Goal: Task Accomplishment & Management: Manage account settings

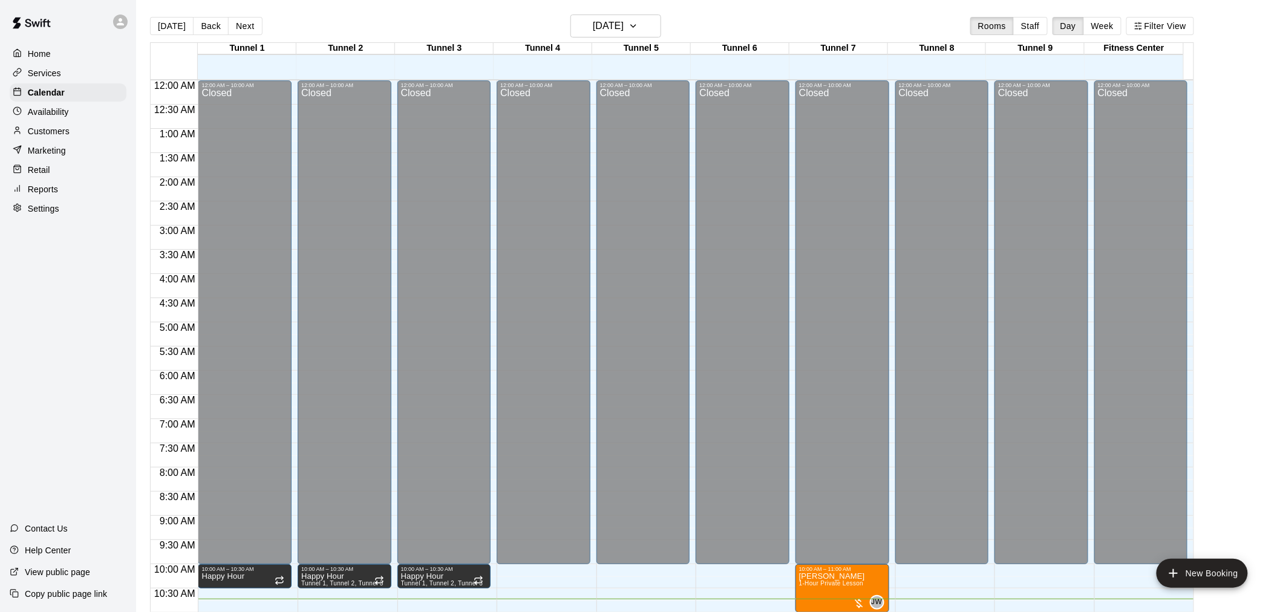
scroll to position [615, 0]
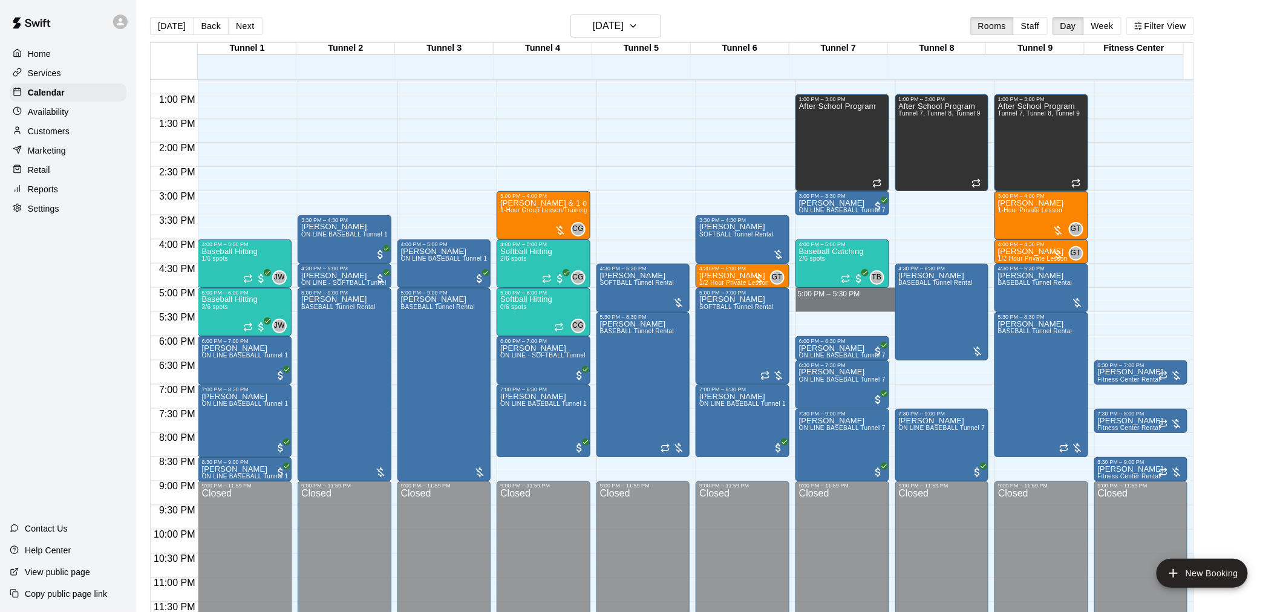
drag, startPoint x: 811, startPoint y: 293, endPoint x: 811, endPoint y: 307, distance: 13.9
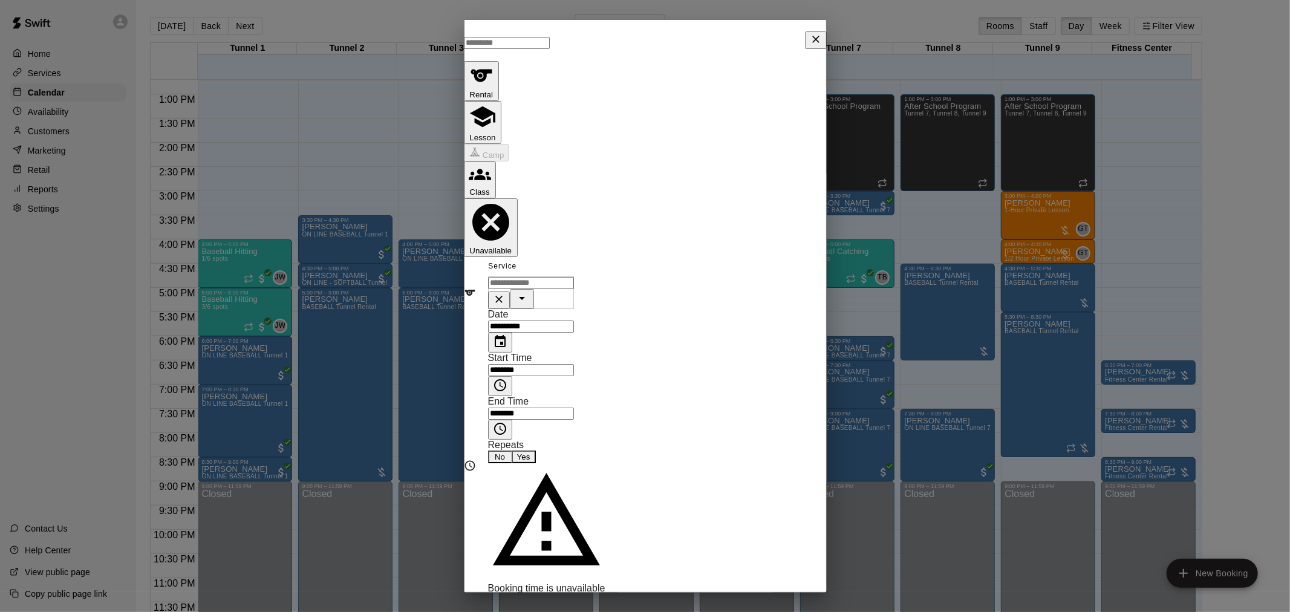
click at [533, 604] on p "Show More" at bounding box center [513, 608] width 41 height 9
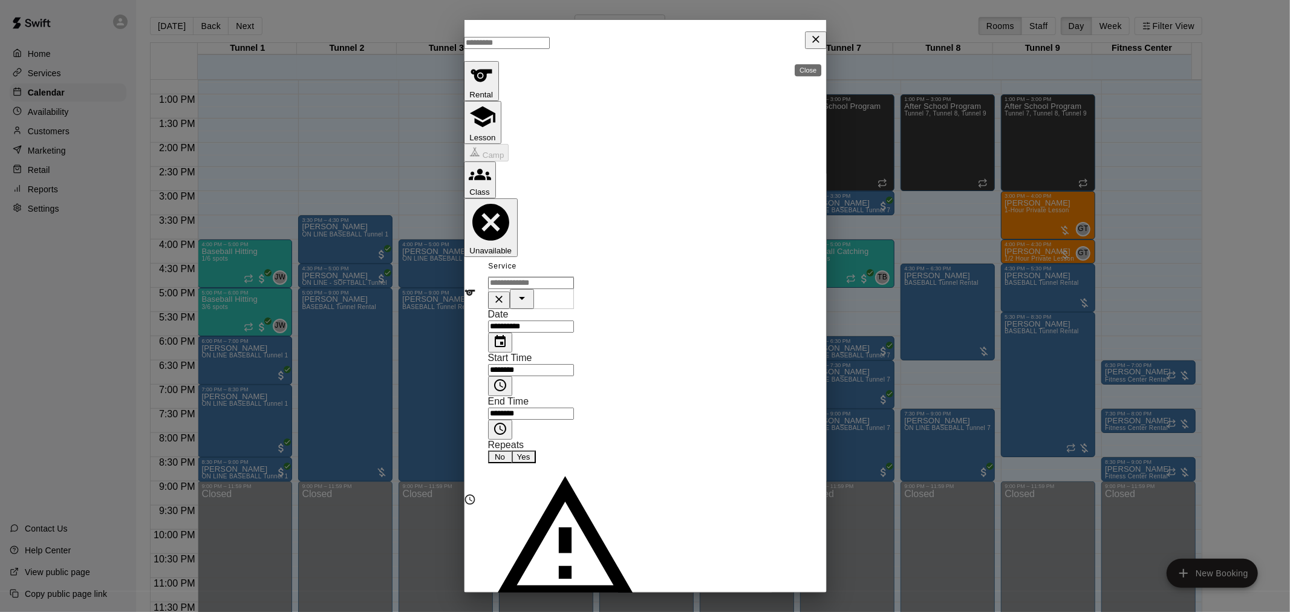
click at [810, 42] on icon "Close" at bounding box center [816, 39] width 12 height 12
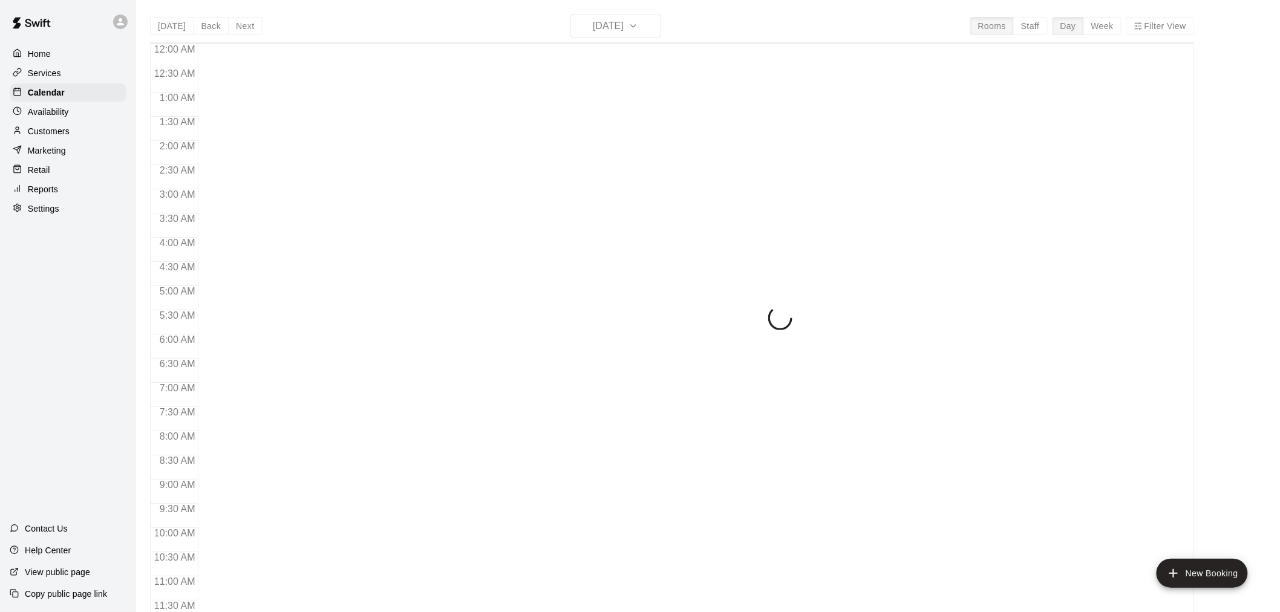
scroll to position [519, 0]
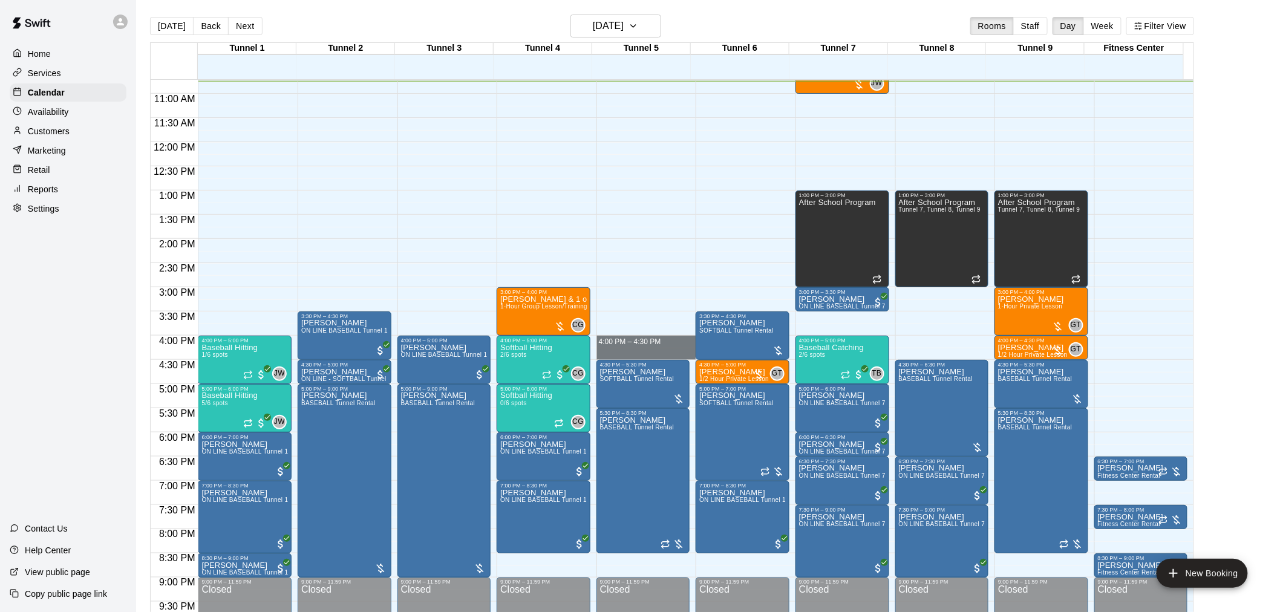
drag, startPoint x: 622, startPoint y: 337, endPoint x: 622, endPoint y: 353, distance: 15.1
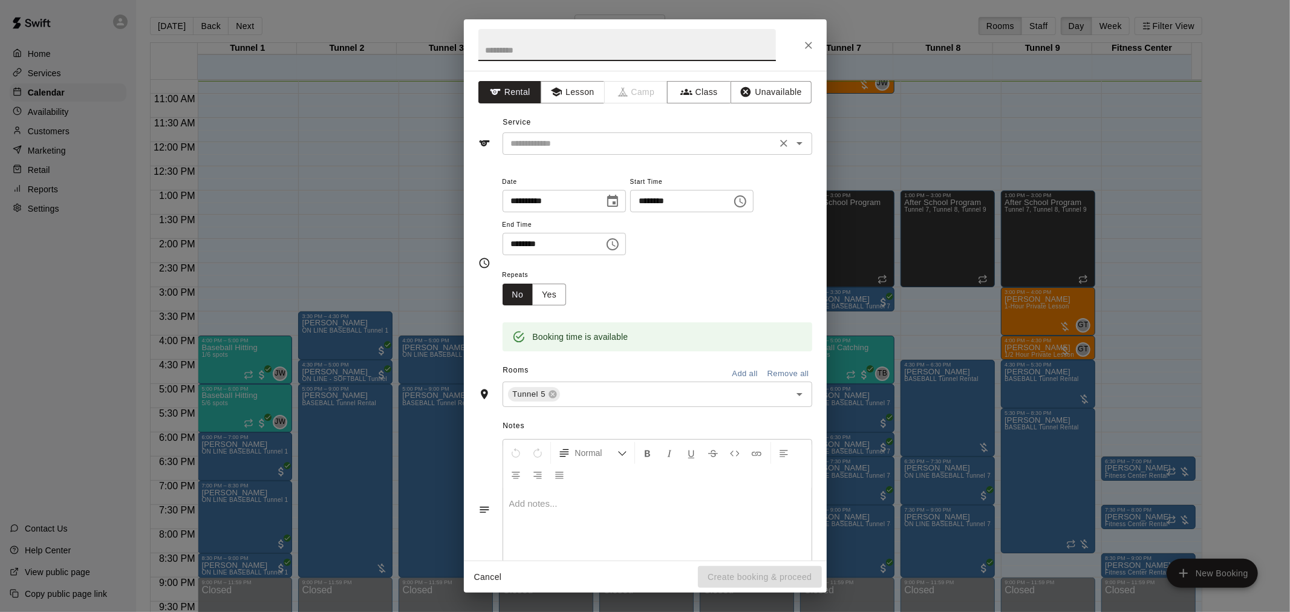
click at [583, 150] on input "text" at bounding box center [639, 143] width 267 height 15
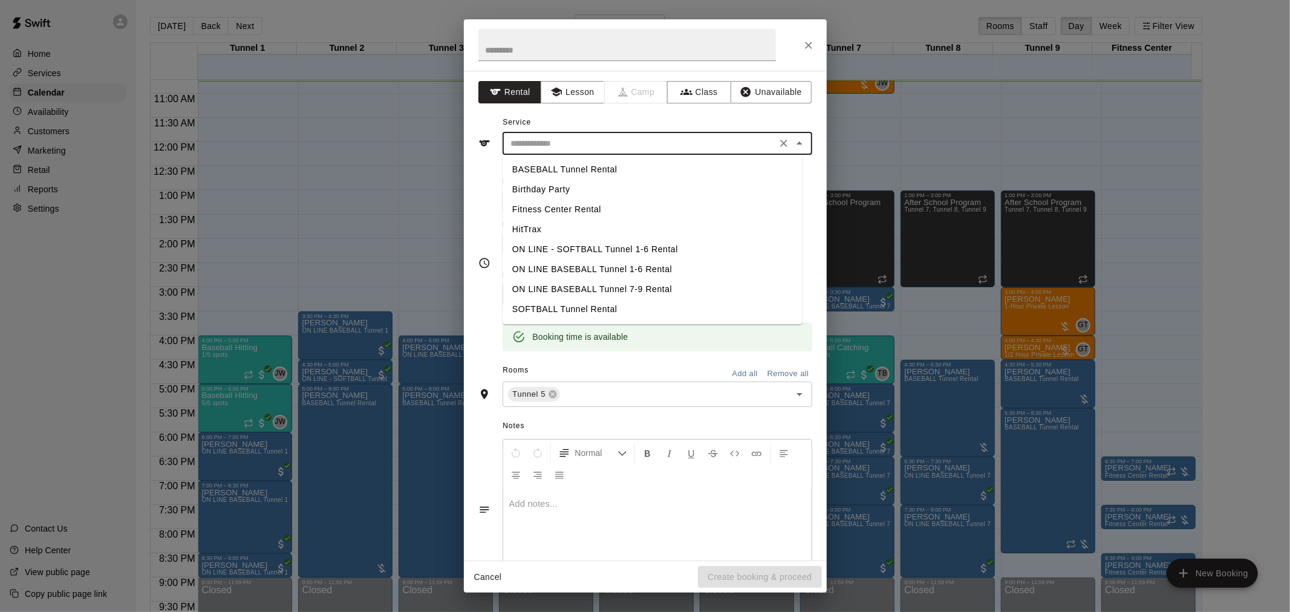
click at [578, 170] on li "BASEBALL Tunnel Rental" at bounding box center [652, 170] width 299 height 20
type input "**********"
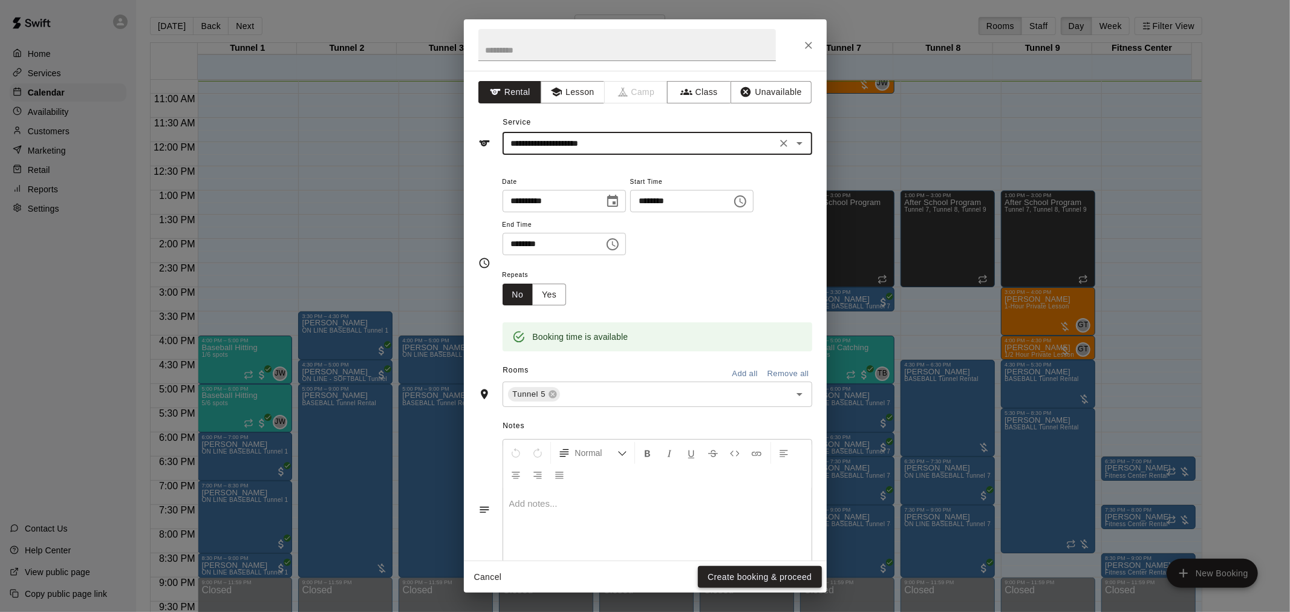
click at [744, 583] on button "Create booking & proceed" at bounding box center [759, 577] width 123 height 22
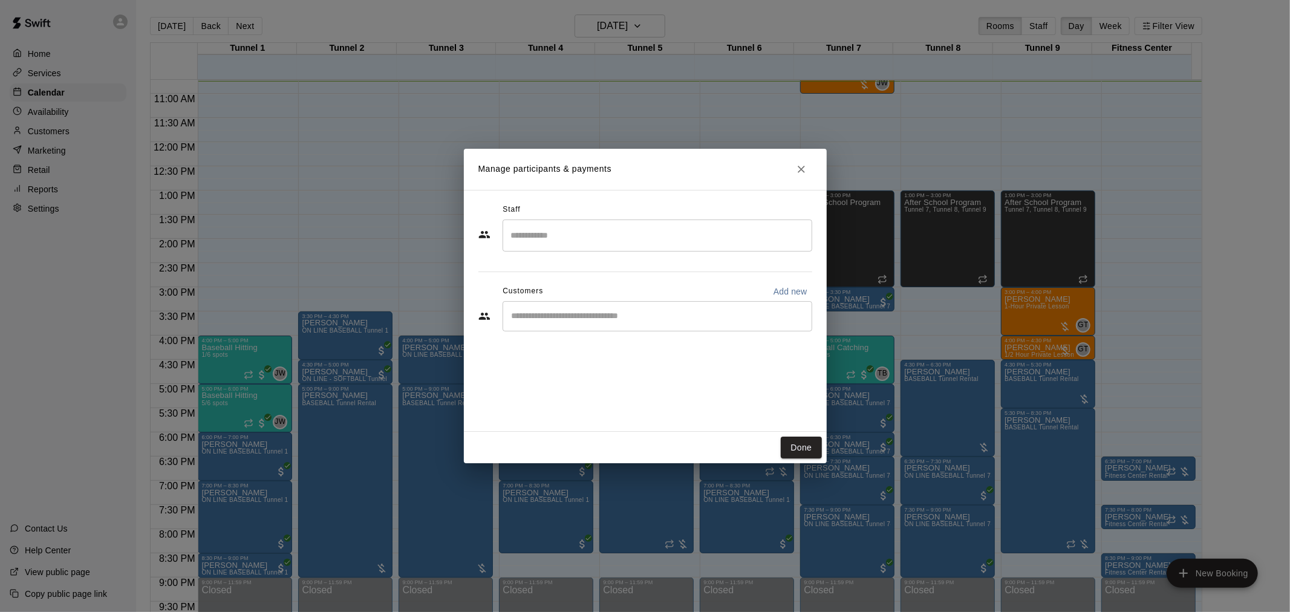
click at [553, 330] on div "​" at bounding box center [658, 316] width 310 height 30
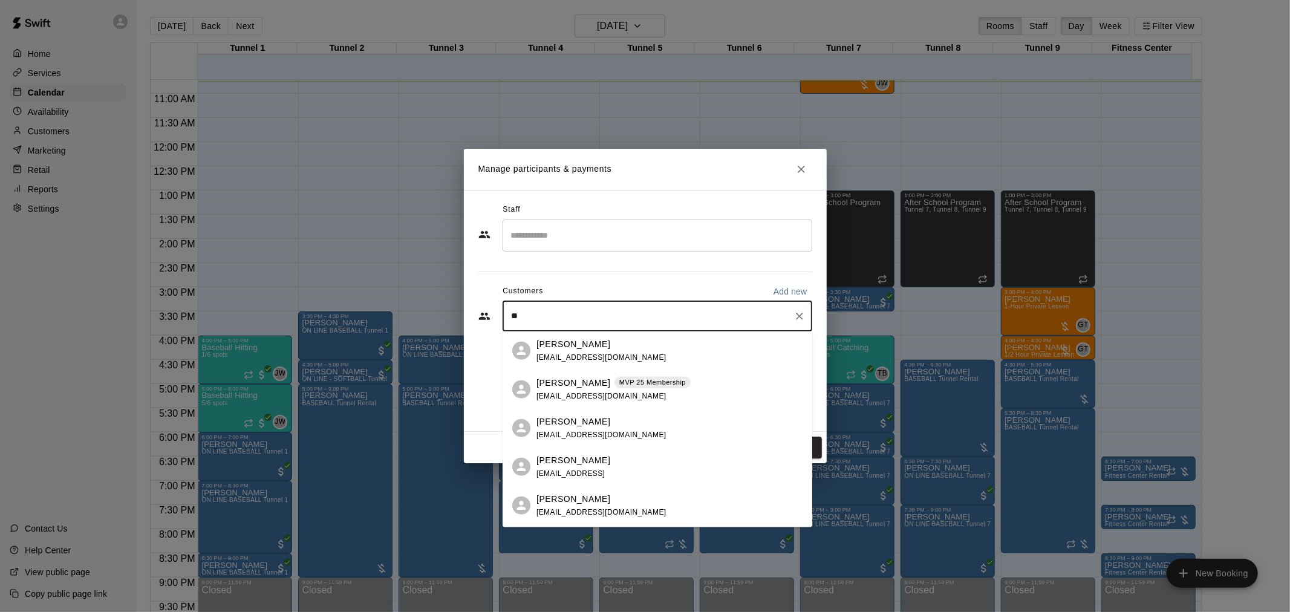
type input "*"
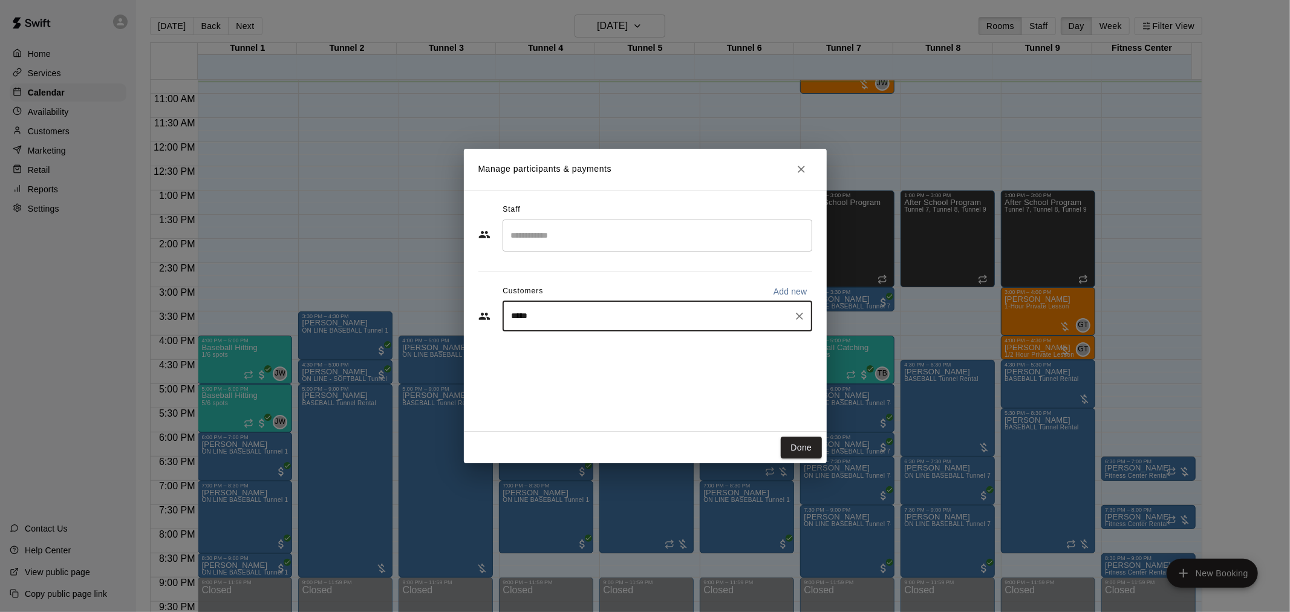
type input "******"
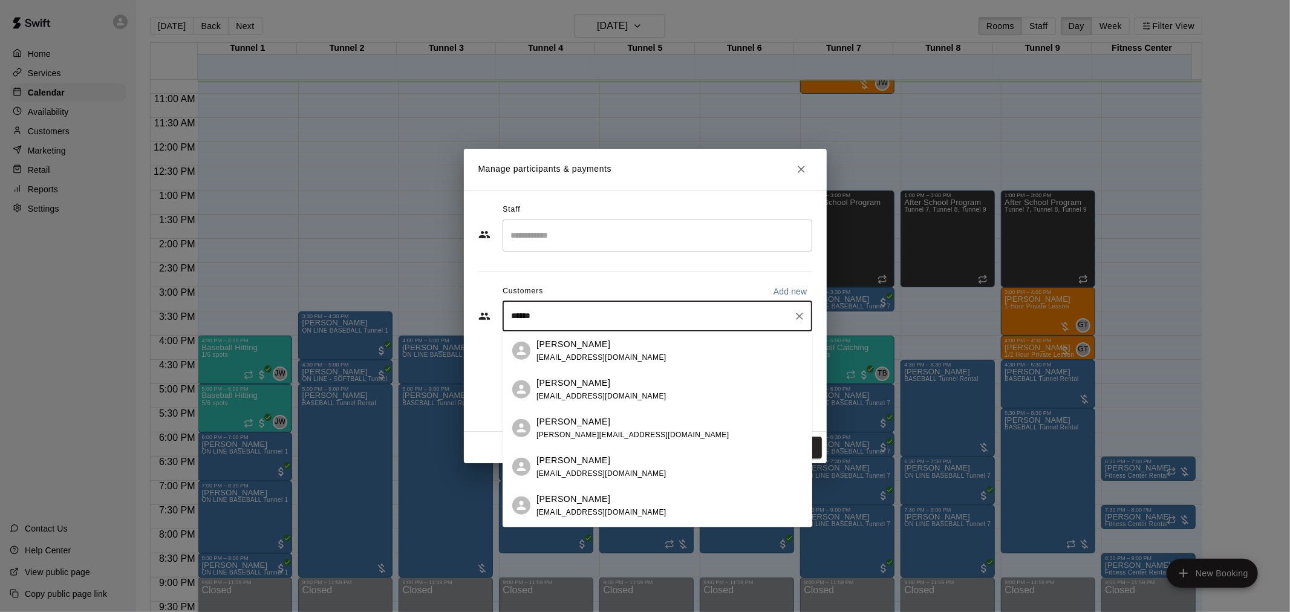
click at [647, 356] on div "[PERSON_NAME] [EMAIL_ADDRESS][DOMAIN_NAME]" at bounding box center [669, 350] width 266 height 26
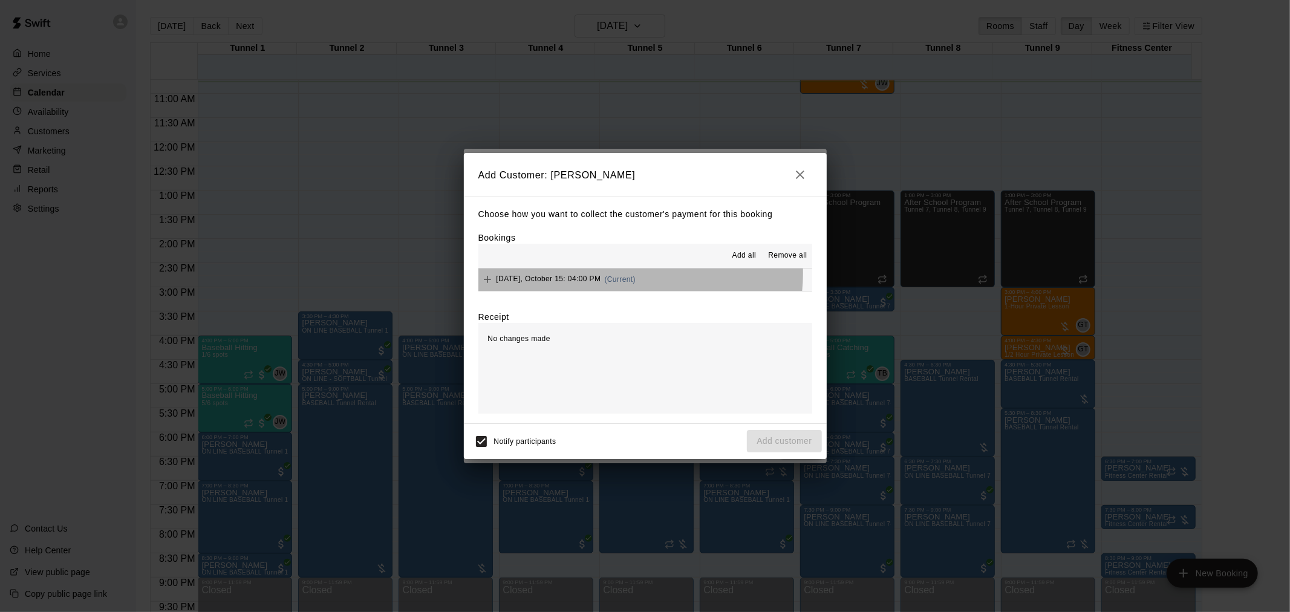
click at [636, 275] on div "[DATE], October 15: 04:00 PM (Current)" at bounding box center [557, 279] width 158 height 18
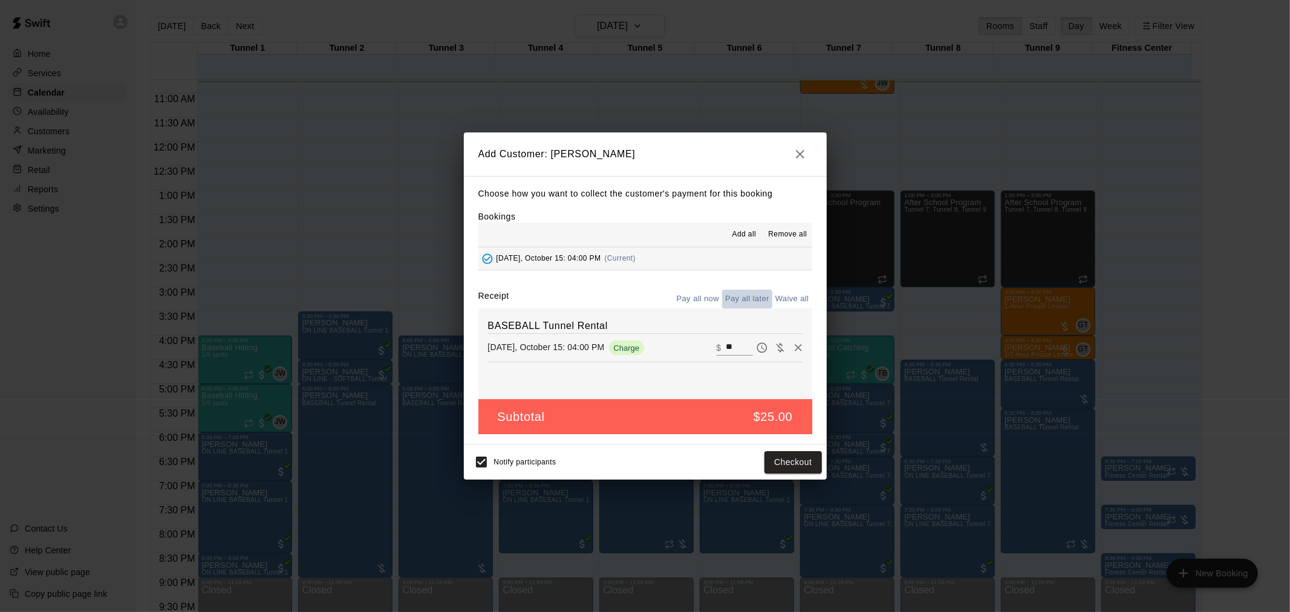
click at [744, 296] on button "Pay all later" at bounding box center [747, 299] width 50 height 19
click at [800, 466] on button "Add customer" at bounding box center [784, 462] width 74 height 22
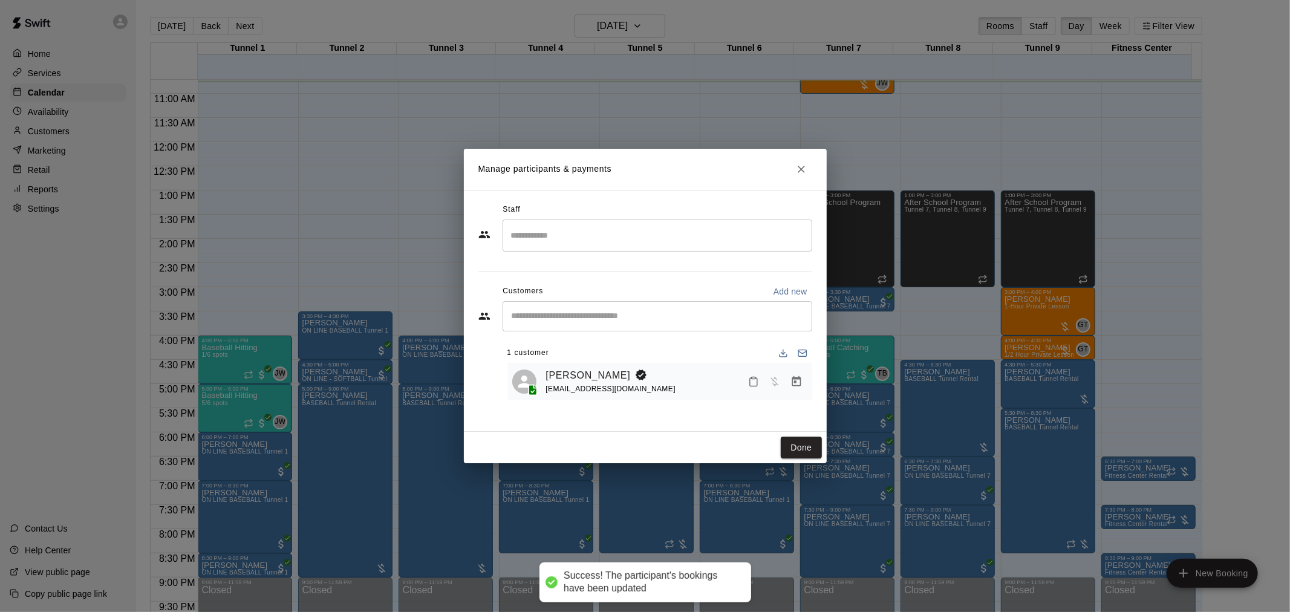
click at [568, 361] on div "1 customer" at bounding box center [659, 352] width 305 height 19
click at [569, 368] on link "[PERSON_NAME]" at bounding box center [588, 376] width 85 height 16
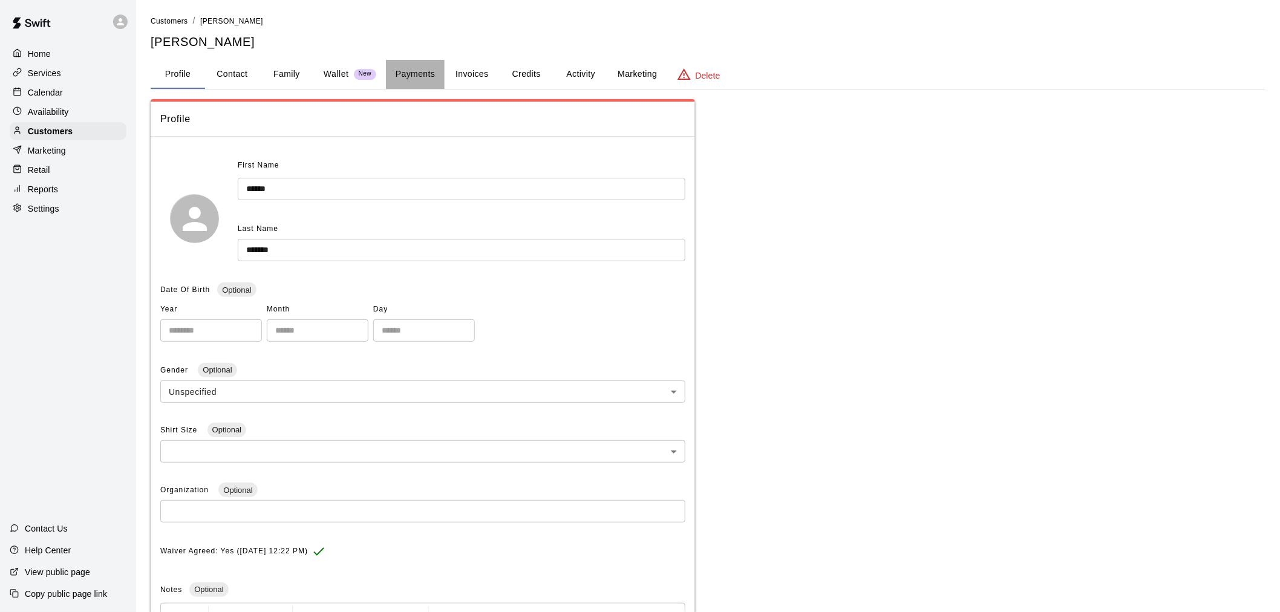
click at [414, 71] on button "Payments" at bounding box center [415, 74] width 59 height 29
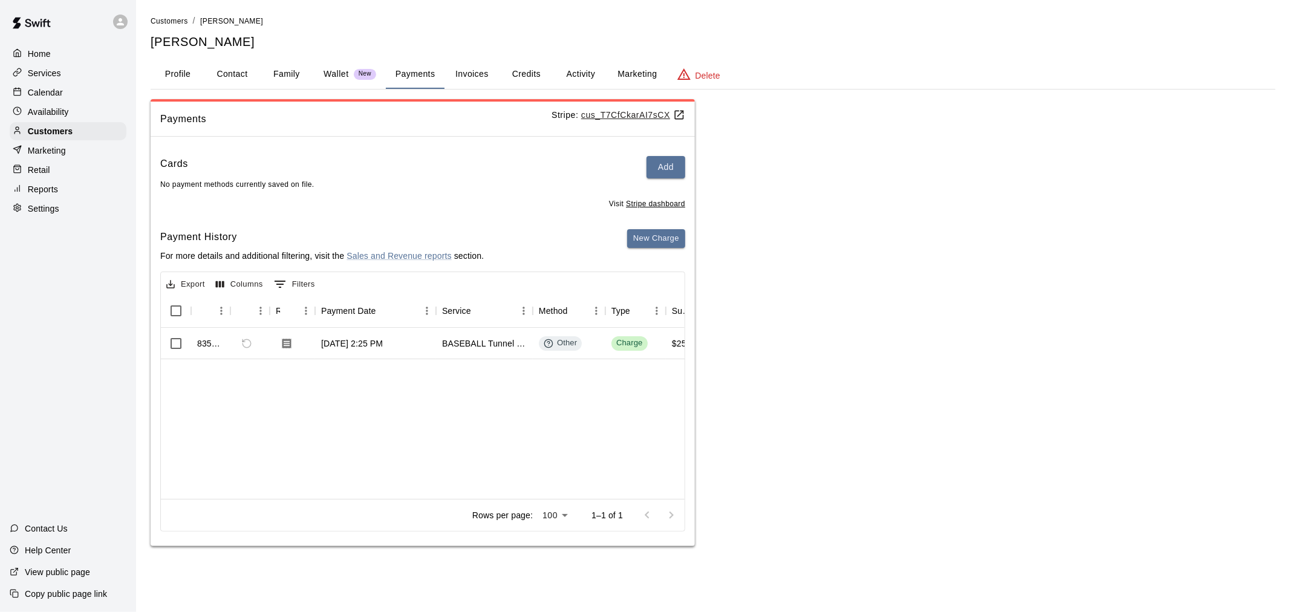
click at [91, 96] on div "Calendar" at bounding box center [68, 92] width 117 height 18
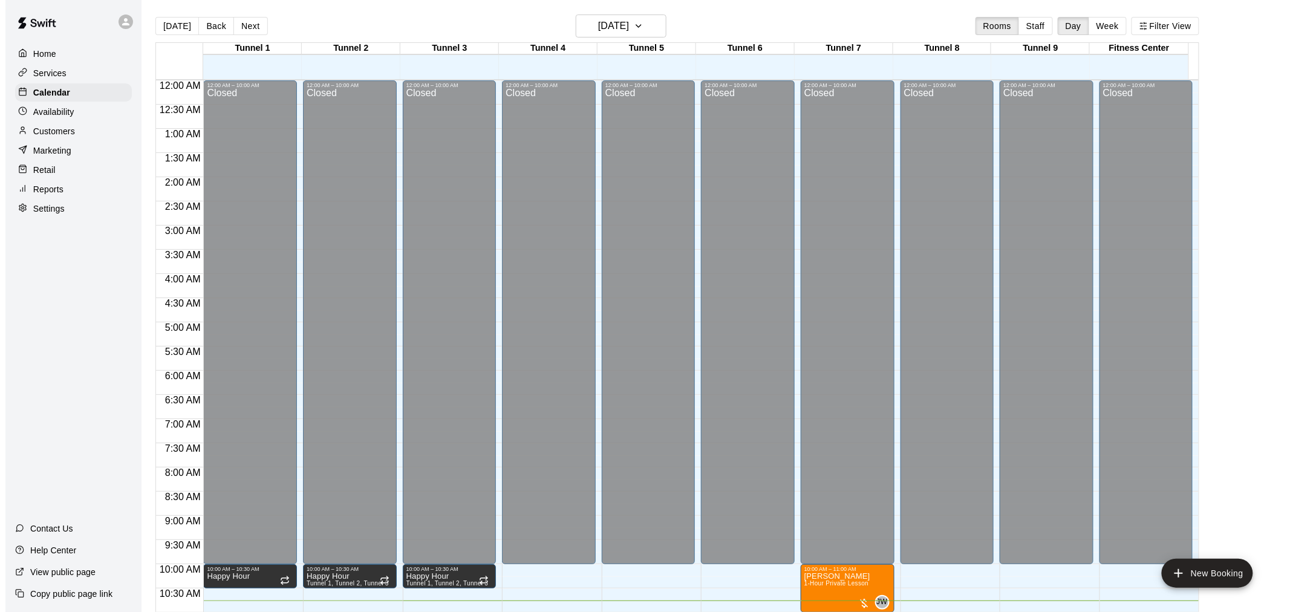
scroll to position [521, 0]
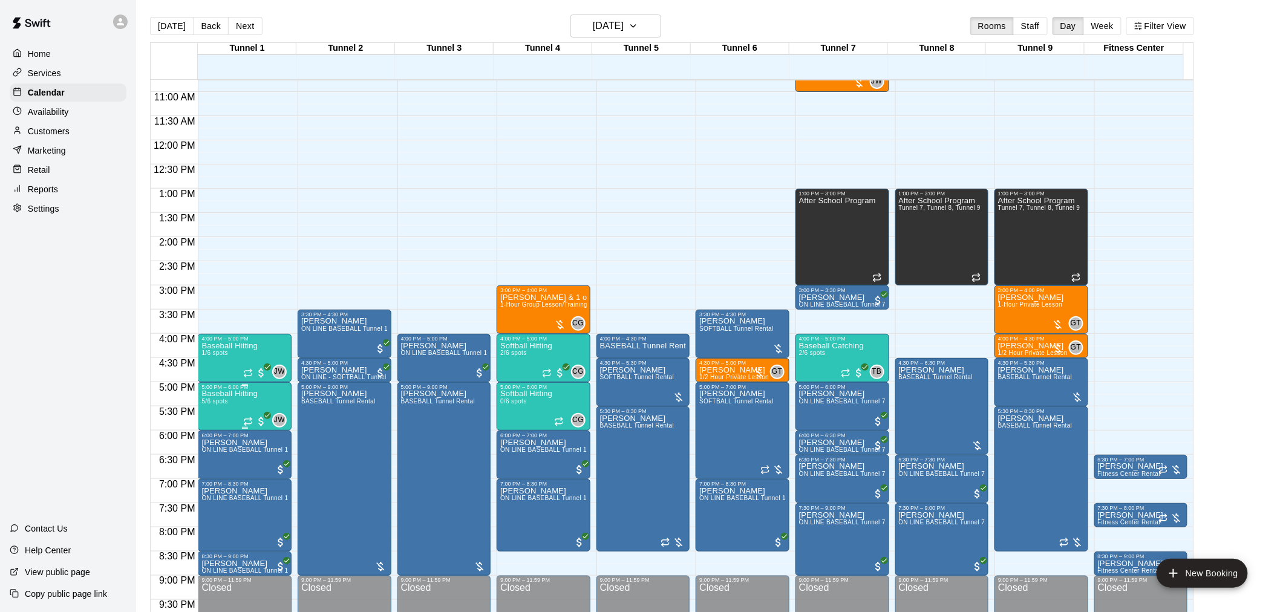
click at [226, 400] on span "5/6 spots" at bounding box center [214, 401] width 27 height 7
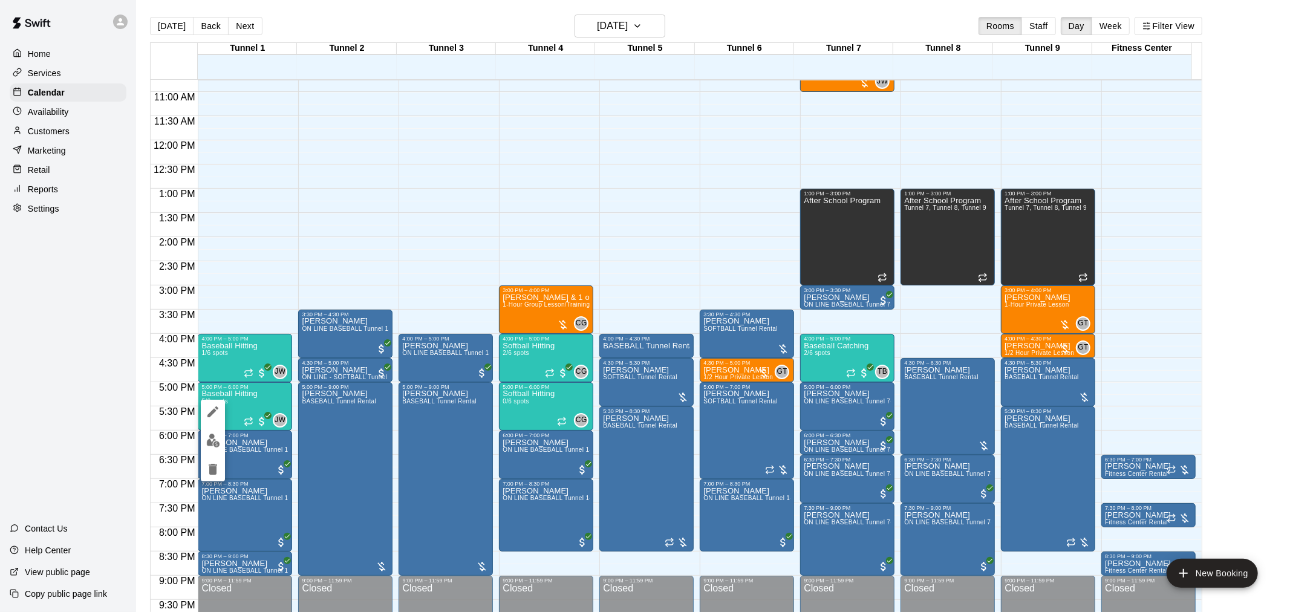
click at [208, 437] on img "edit" at bounding box center [213, 441] width 14 height 14
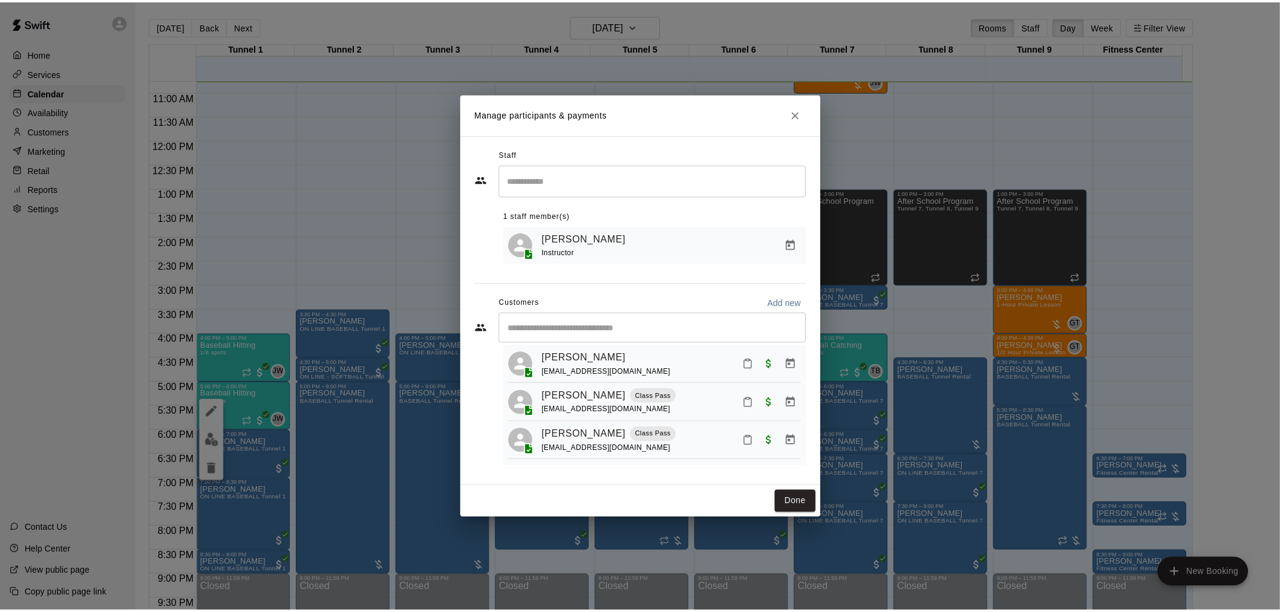
scroll to position [116, 0]
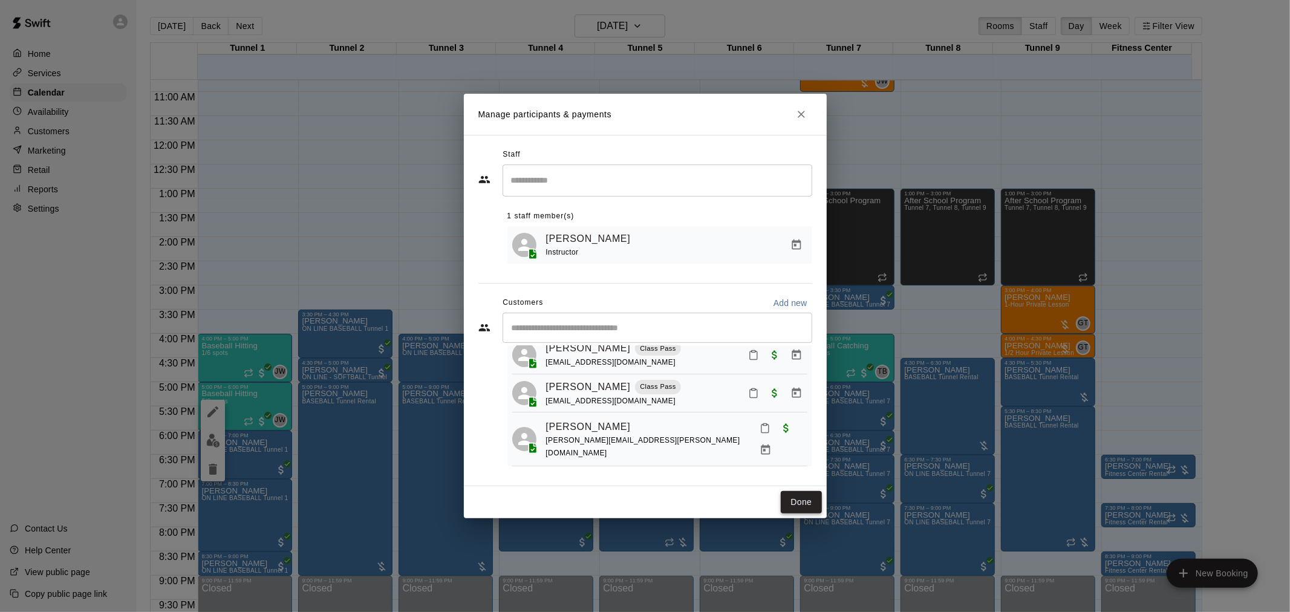
click at [802, 493] on button "Done" at bounding box center [801, 502] width 41 height 22
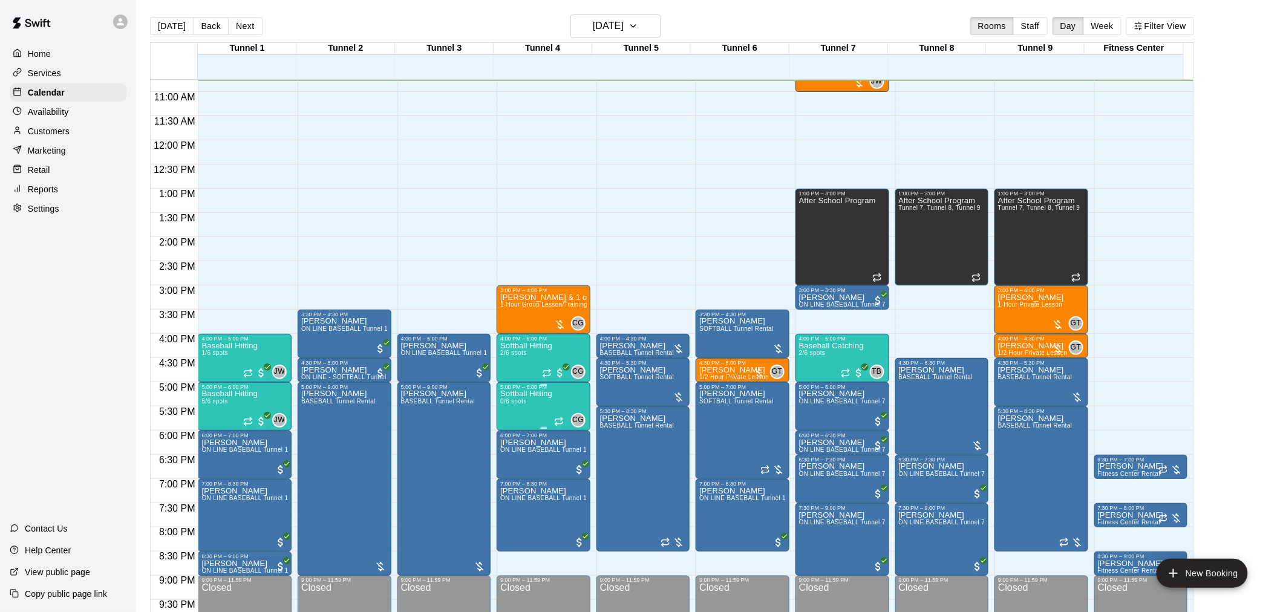
click at [517, 394] on p "Softball Hitting" at bounding box center [526, 394] width 52 height 0
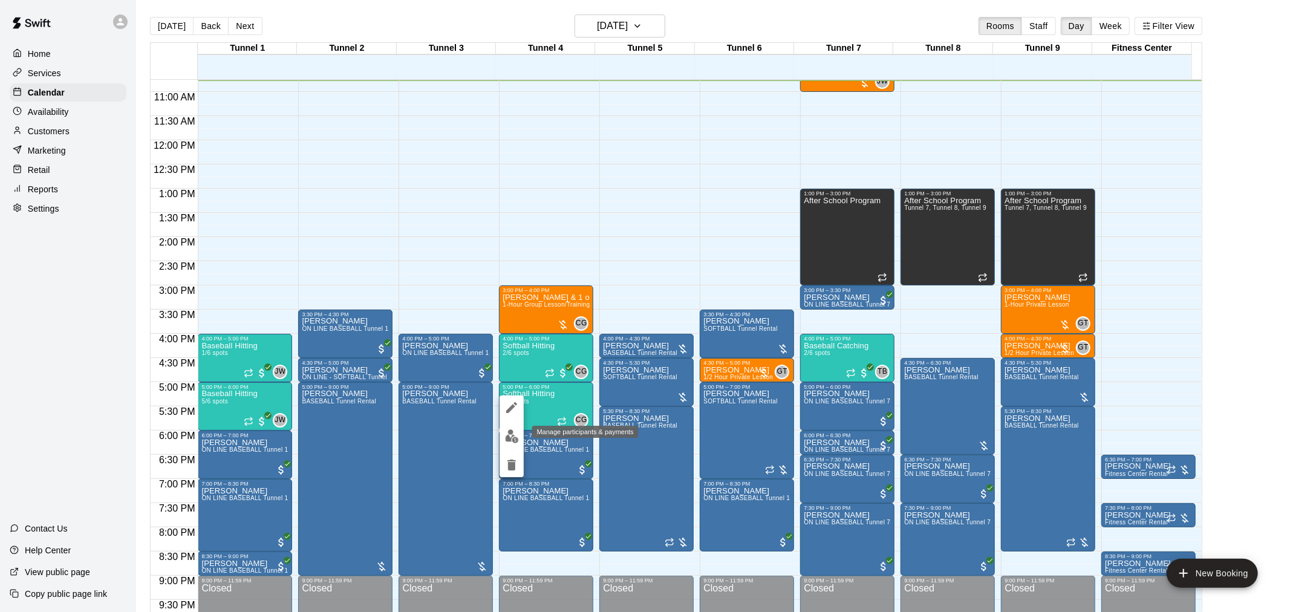
click at [510, 433] on img "edit" at bounding box center [512, 436] width 14 height 14
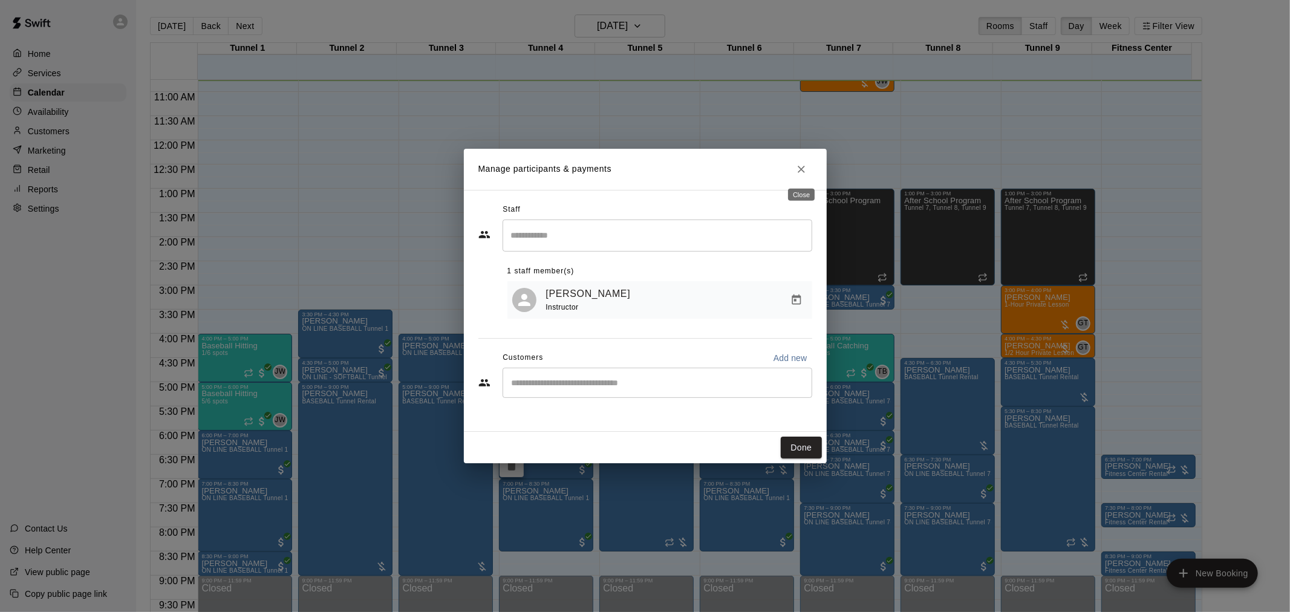
click at [799, 169] on icon "Close" at bounding box center [801, 169] width 12 height 12
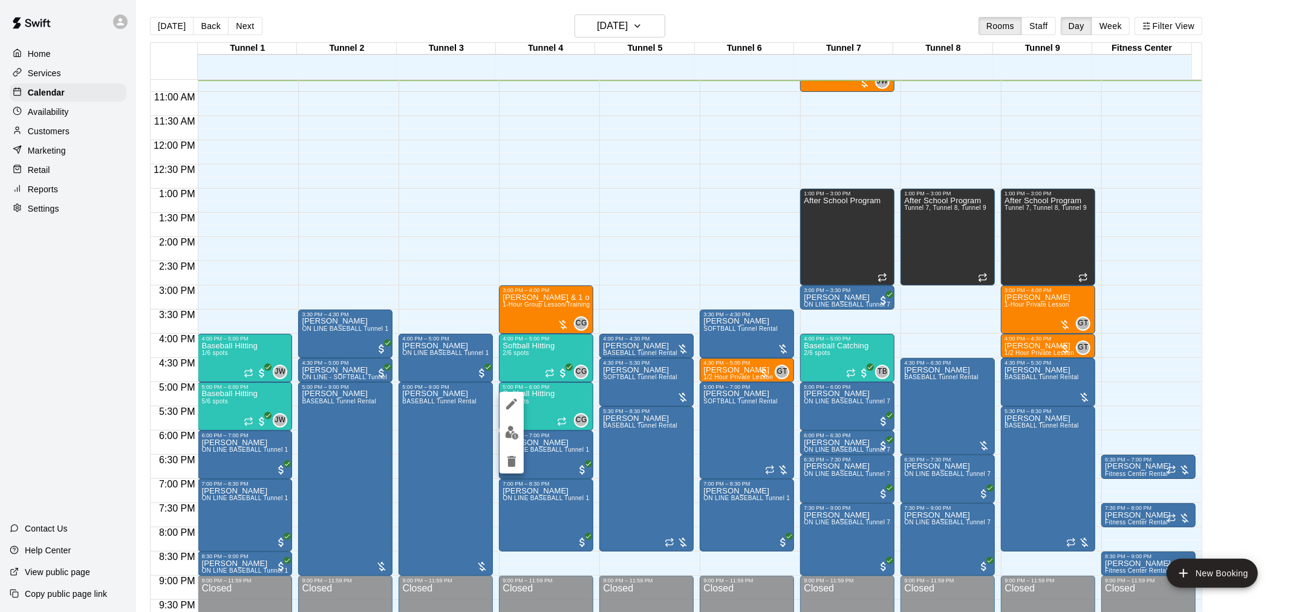
click at [518, 464] on icon "delete" at bounding box center [511, 461] width 15 height 15
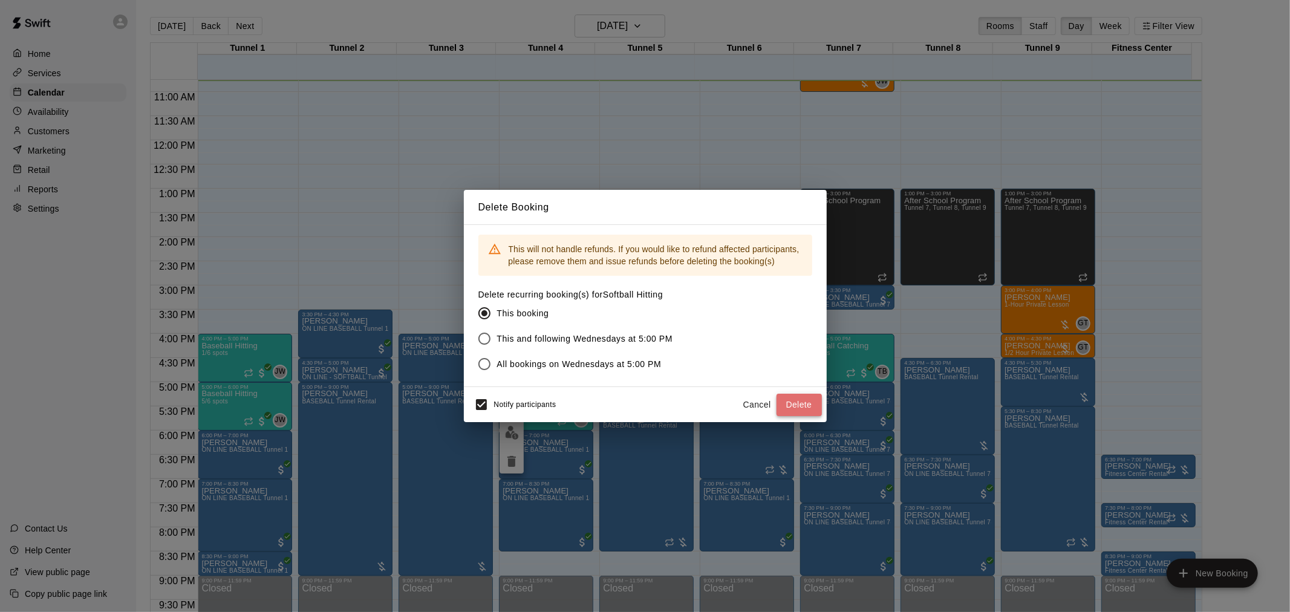
click at [812, 406] on button "Delete" at bounding box center [798, 405] width 45 height 22
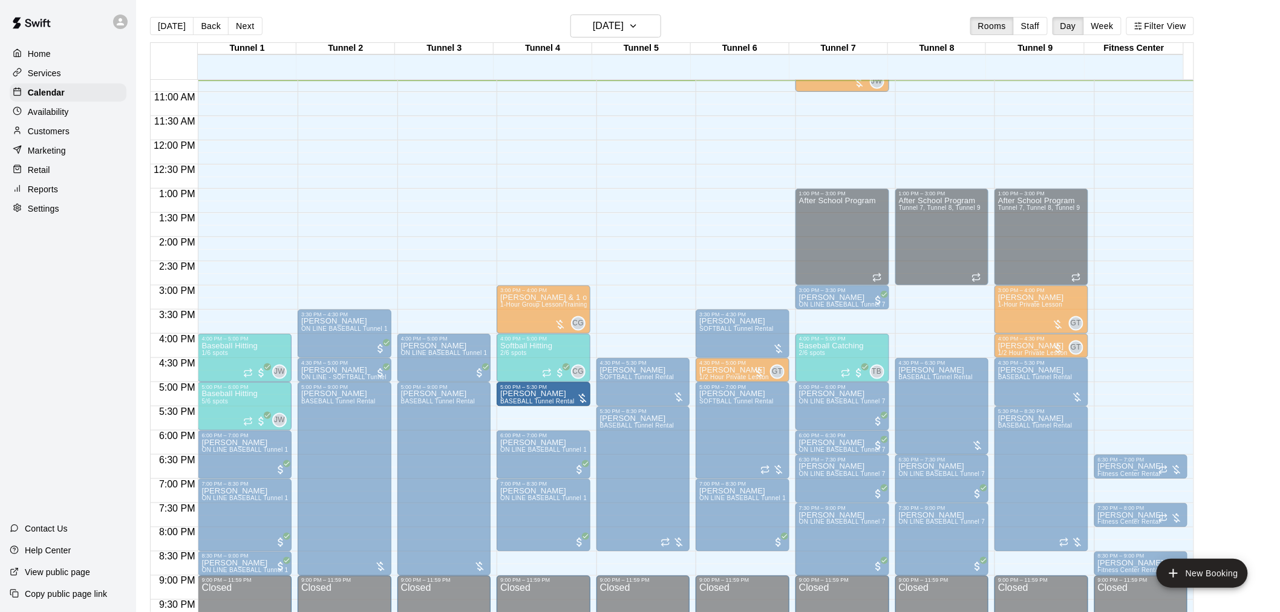
drag, startPoint x: 570, startPoint y: 391, endPoint x: 558, endPoint y: 397, distance: 13.3
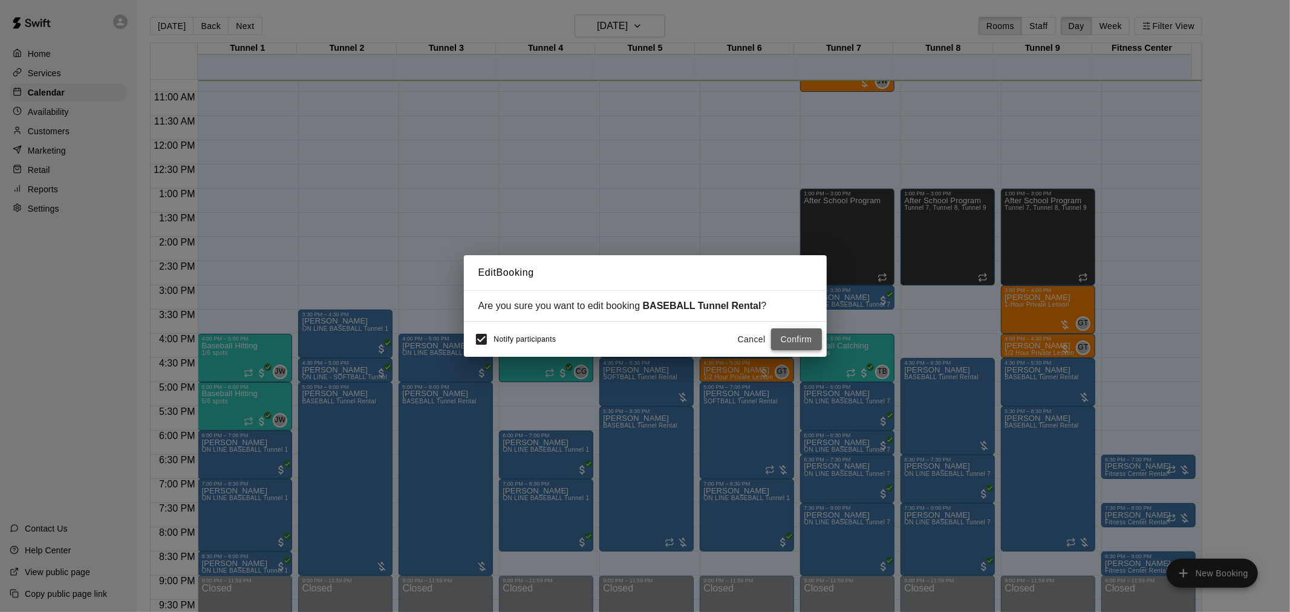
click at [799, 341] on button "Confirm" at bounding box center [796, 339] width 51 height 22
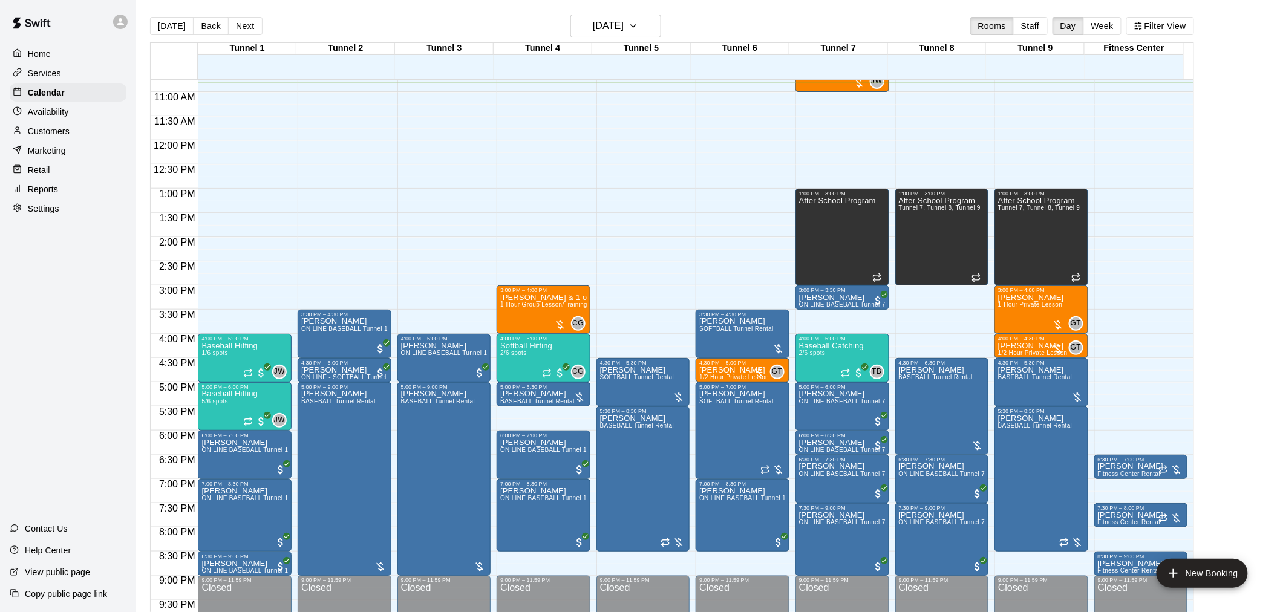
scroll to position [19, 0]
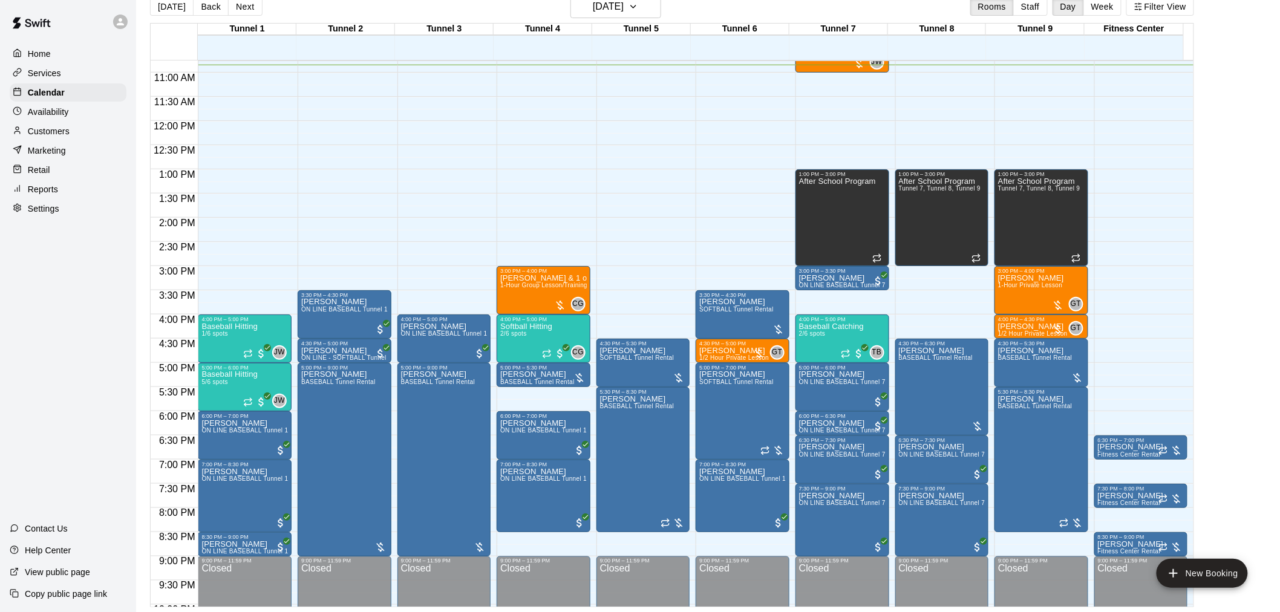
click at [1271, 297] on main "[DATE] Back [DATE][DATE] Rooms Staff Day Week Filter View Tunnel 1 15 Wed Tunne…" at bounding box center [708, 301] width 1134 height 612
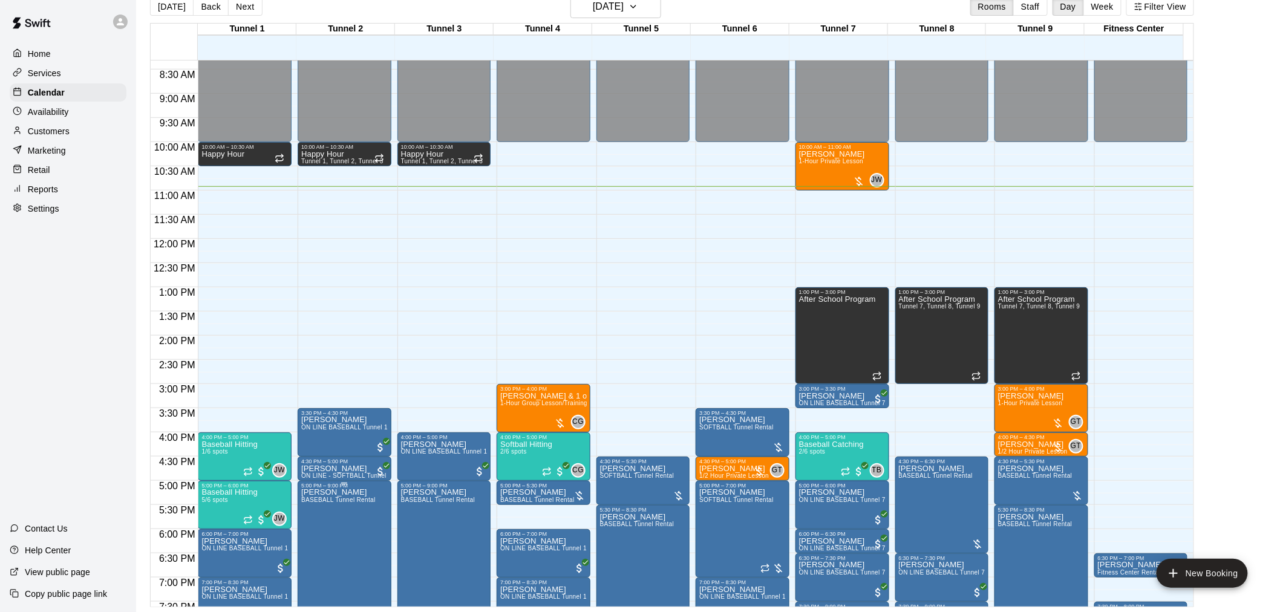
scroll to position [386, 0]
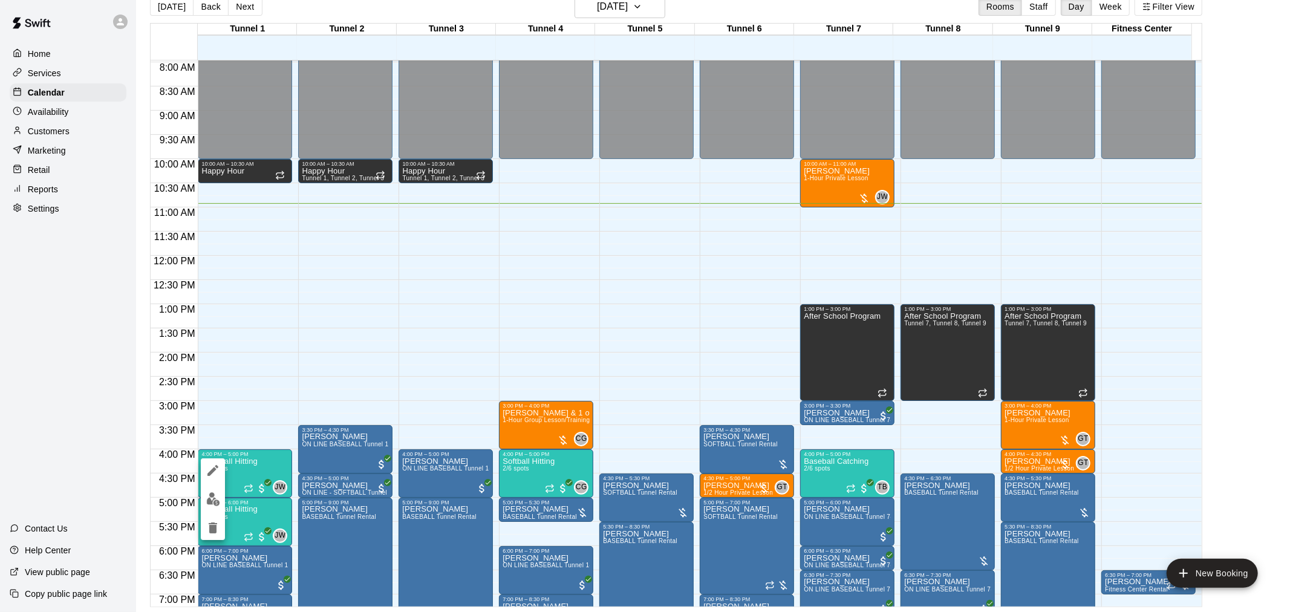
click at [45, 385] on div at bounding box center [645, 306] width 1290 height 612
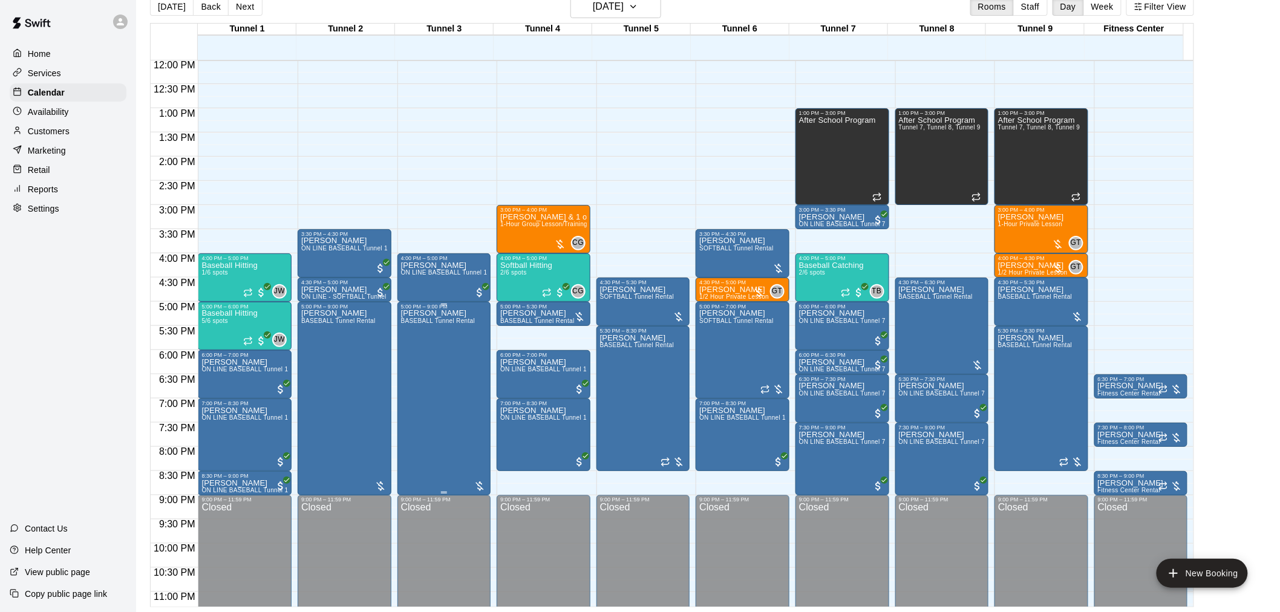
scroll to position [588, 0]
